Goal: Task Accomplishment & Management: Use online tool/utility

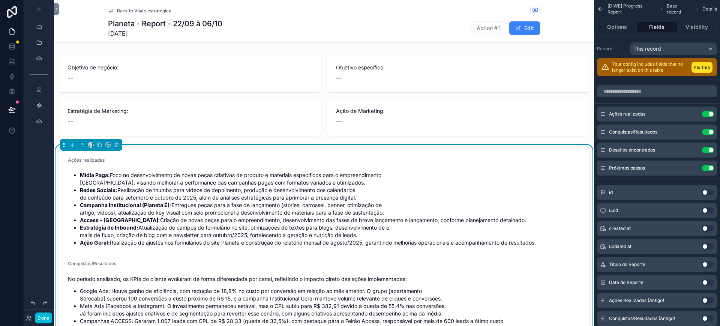
scroll to position [144, 0]
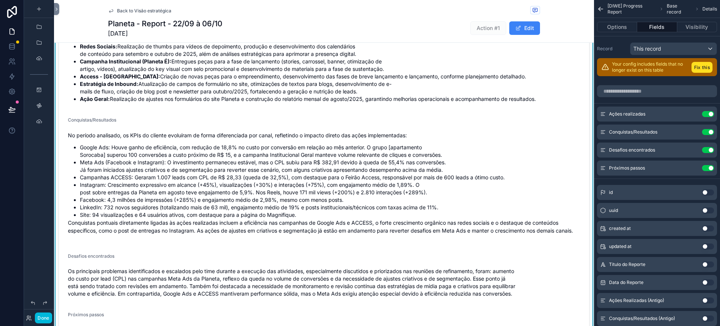
click at [706, 120] on div "Ações realizadas Use setting" at bounding box center [657, 113] width 120 height 15
click at [707, 113] on button "Use setting" at bounding box center [708, 114] width 12 height 6
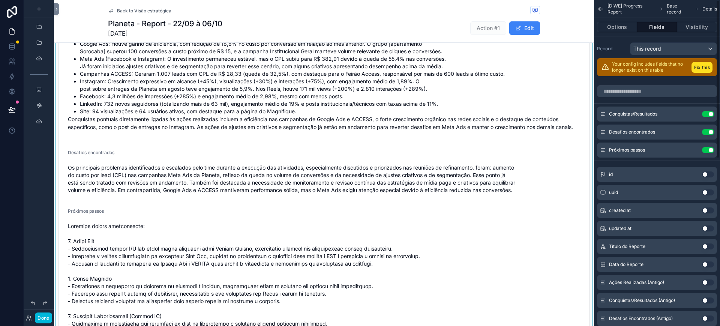
click at [707, 113] on button "Use setting" at bounding box center [708, 114] width 12 height 6
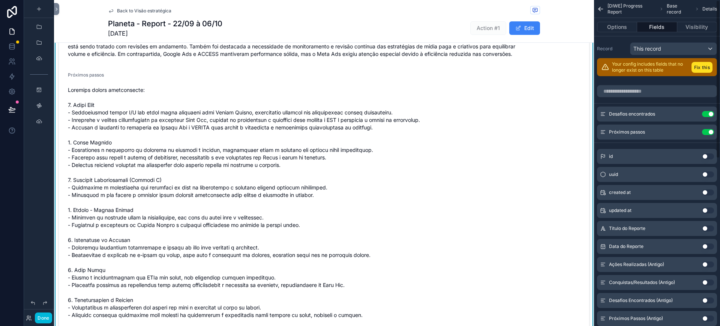
click at [707, 113] on button "Use setting" at bounding box center [708, 114] width 12 height 6
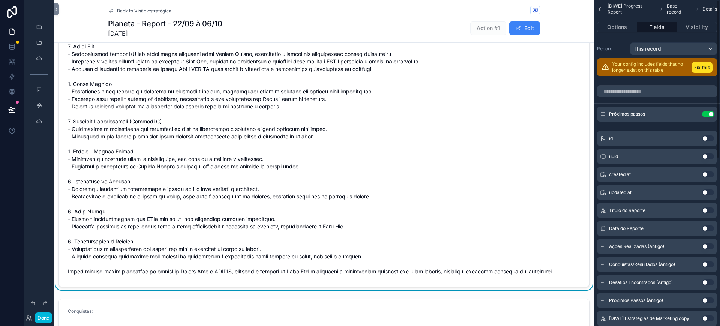
click at [707, 113] on button "Use setting" at bounding box center [708, 114] width 12 height 6
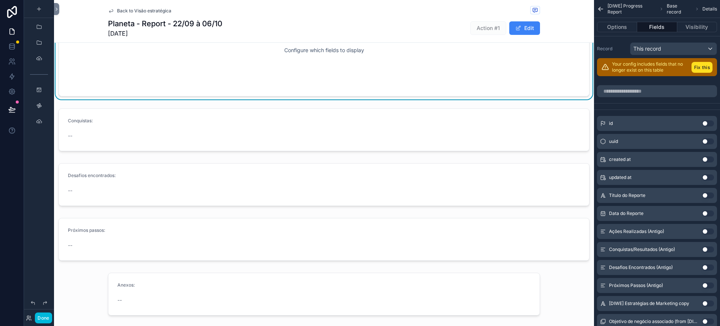
scroll to position [0, 0]
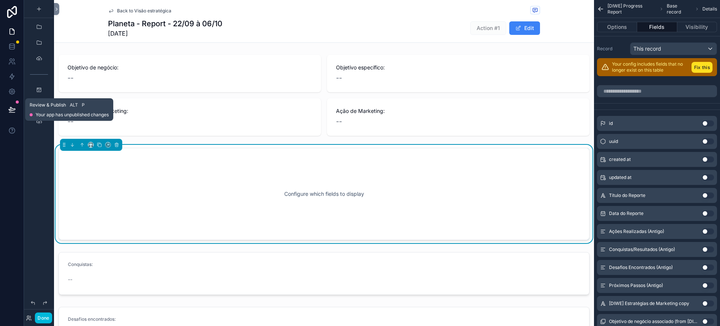
click at [14, 112] on icon at bounding box center [11, 109] width 7 height 7
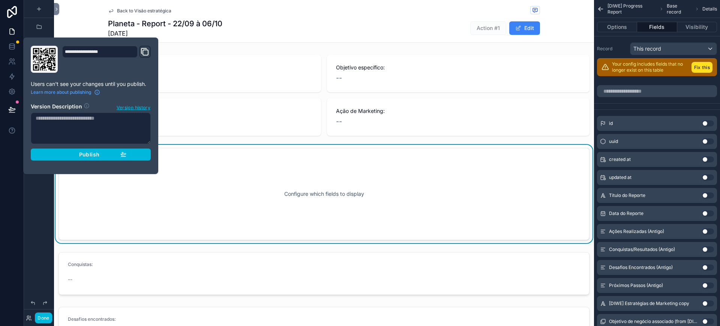
click at [90, 154] on span "Publish" at bounding box center [89, 154] width 20 height 7
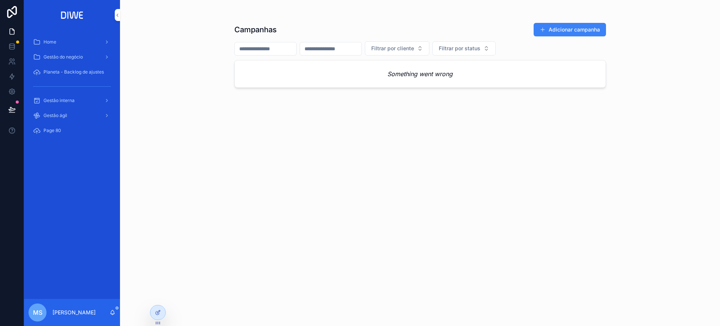
drag, startPoint x: 70, startPoint y: 104, endPoint x: 65, endPoint y: 97, distance: 8.1
click at [70, 104] on div "Gestão interna" at bounding box center [72, 100] width 78 height 12
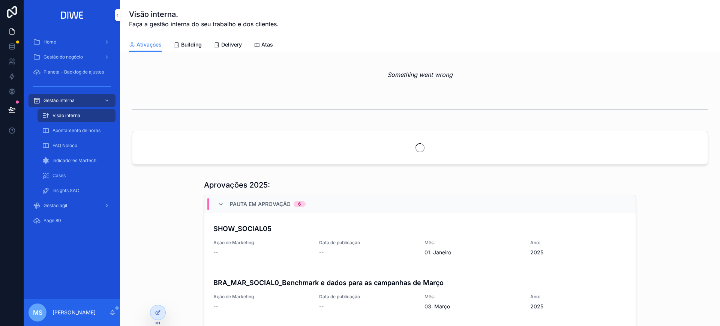
click at [231, 43] on span "Delivery" at bounding box center [231, 44] width 21 height 7
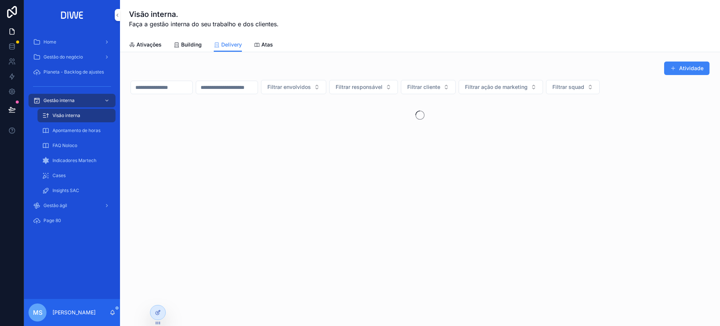
click at [584, 90] on span "Filtrar squad" at bounding box center [568, 86] width 32 height 7
type input "*****"
click at [599, 116] on div "Coral" at bounding box center [610, 117] width 104 height 12
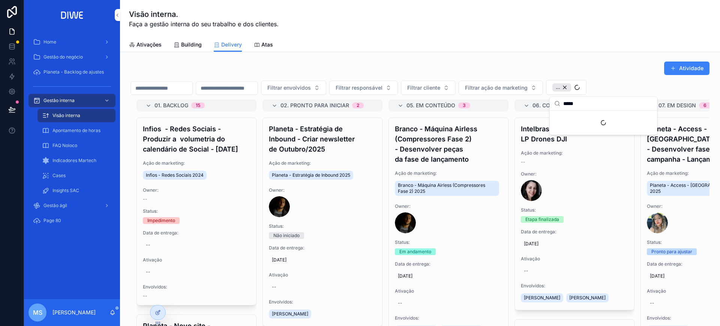
click at [440, 85] on span "Filtrar cliente" at bounding box center [423, 87] width 33 height 7
click at [459, 107] on input "*******" at bounding box center [470, 103] width 89 height 13
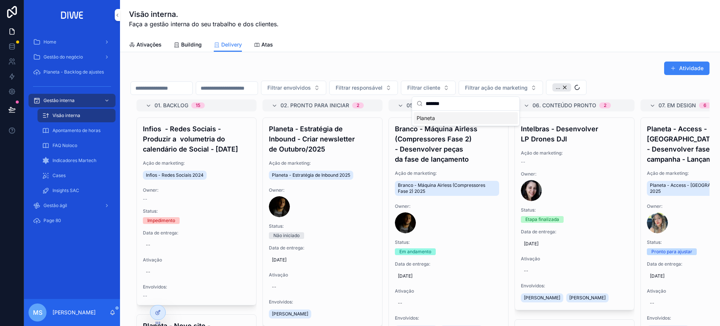
type input "*******"
click at [450, 117] on div "Planeta" at bounding box center [466, 118] width 104 height 12
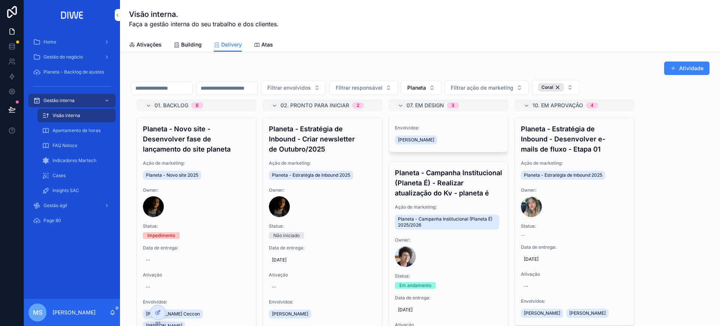
scroll to position [231, 0]
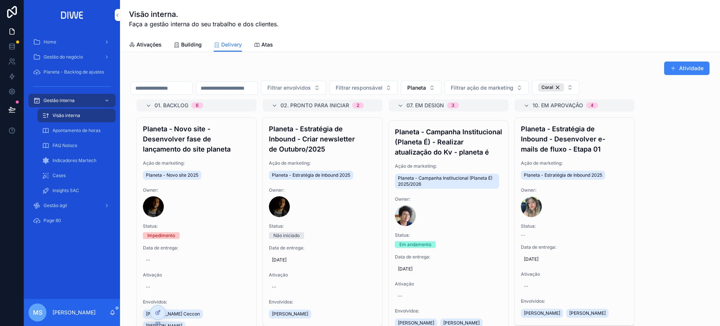
click at [73, 56] on span "Gestão do negócio" at bounding box center [62, 57] width 39 height 6
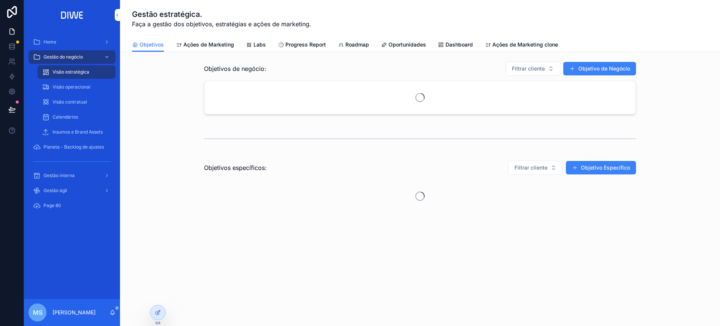
click at [73, 117] on span "Calendários" at bounding box center [64, 117] width 25 height 6
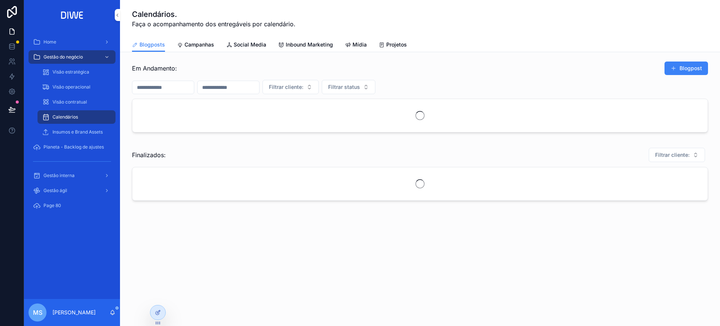
click at [249, 37] on div "Blogposts Campanhas Social Media Inbound Marketing Mídia Projetos" at bounding box center [420, 44] width 576 height 14
click at [250, 42] on span "Social Media" at bounding box center [250, 44] width 33 height 7
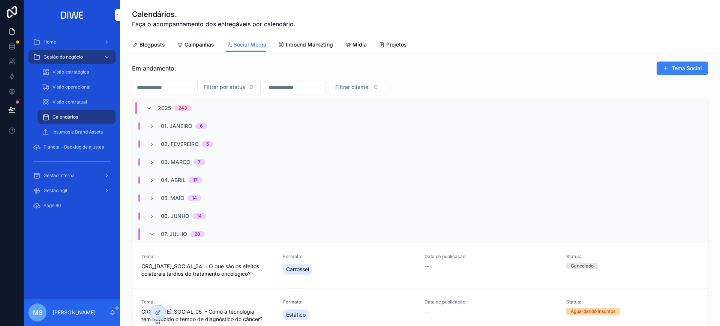
click at [411, 284] on link "Tema: CRO_JUL_SOCIAL_04 - O que são os efeitos colaterais tardios do tratamento…" at bounding box center [419, 265] width 575 height 45
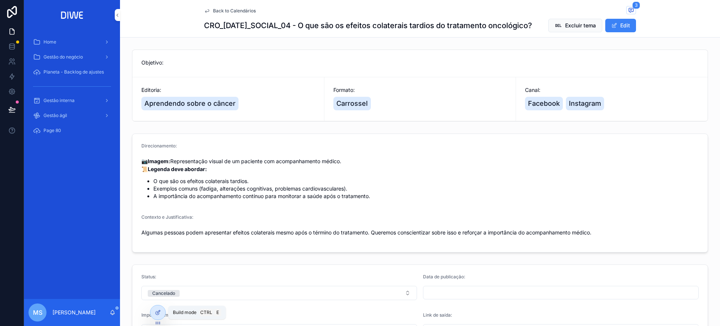
click at [156, 313] on icon at bounding box center [157, 312] width 3 height 3
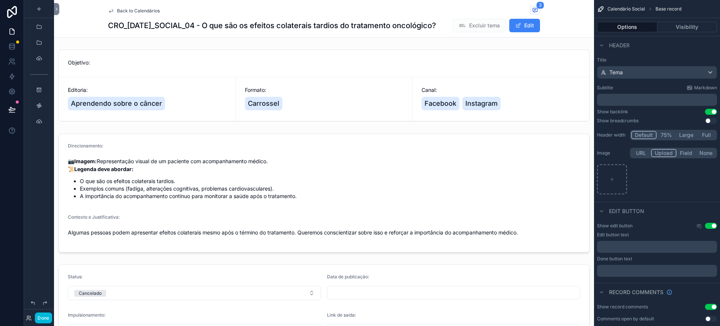
click at [138, 10] on span "Back to Calendários" at bounding box center [138, 11] width 43 height 6
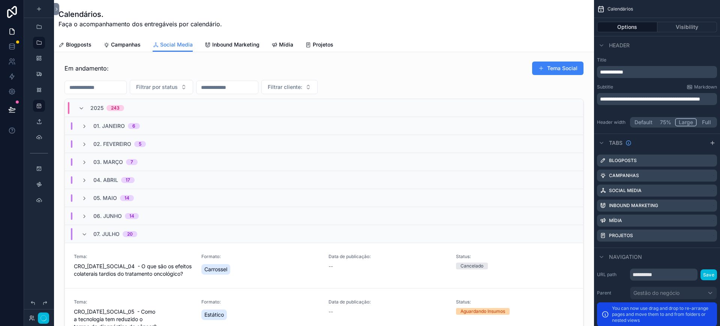
click at [274, 64] on div "scrollable content" at bounding box center [324, 203] width 528 height 291
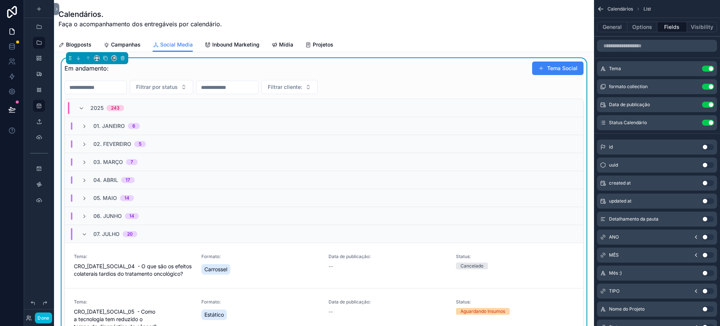
click at [0, 0] on icon "scrollable content" at bounding box center [0, 0] width 0 height 0
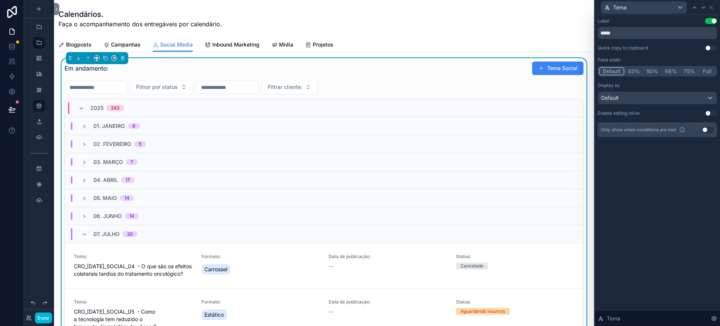
click at [711, 113] on button "Use setting" at bounding box center [711, 113] width 12 height 6
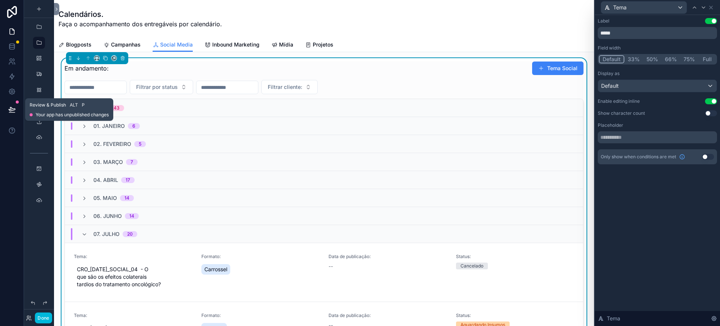
click at [8, 112] on icon at bounding box center [11, 109] width 7 height 7
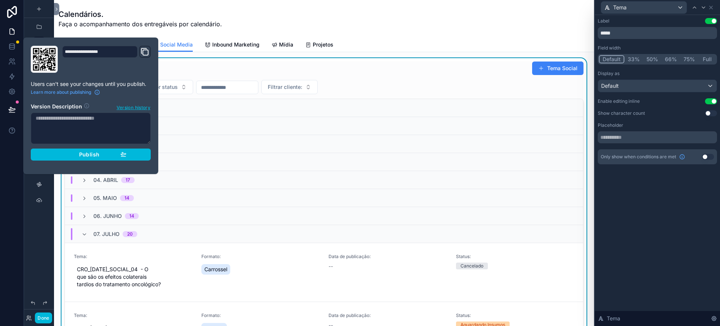
click at [118, 156] on div "Publish" at bounding box center [90, 154] width 71 height 7
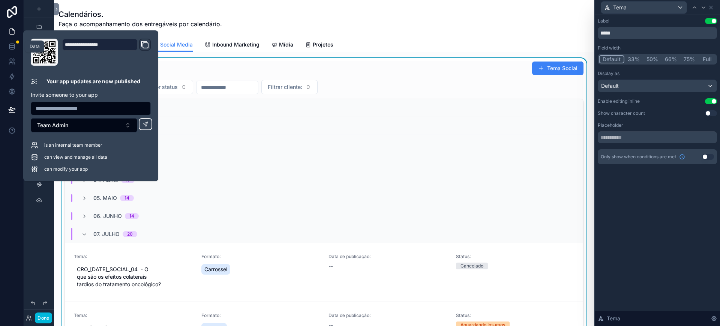
drag, startPoint x: 10, startPoint y: 43, endPoint x: 378, endPoint y: 318, distance: 459.9
click at [10, 43] on icon at bounding box center [11, 46] width 7 height 7
